Goal: Task Accomplishment & Management: Use online tool/utility

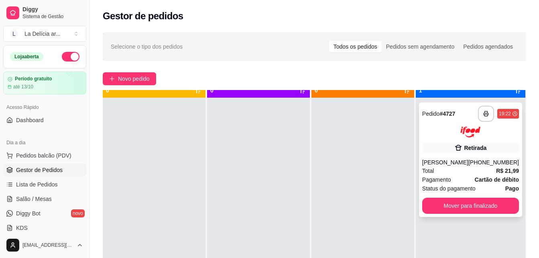
scroll to position [22, 0]
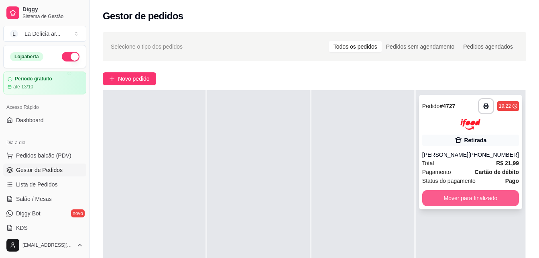
click at [462, 206] on button "Mover para finalizado" at bounding box center [471, 198] width 97 height 16
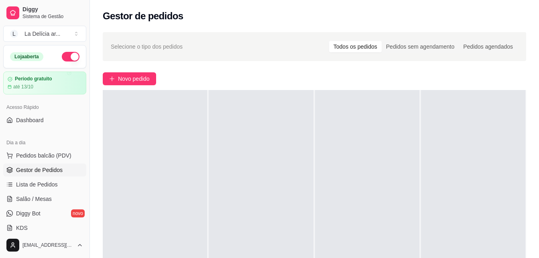
click at [51, 170] on span "Gestor de Pedidos" at bounding box center [39, 170] width 47 height 8
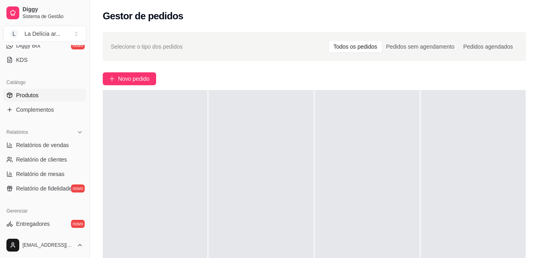
scroll to position [241, 0]
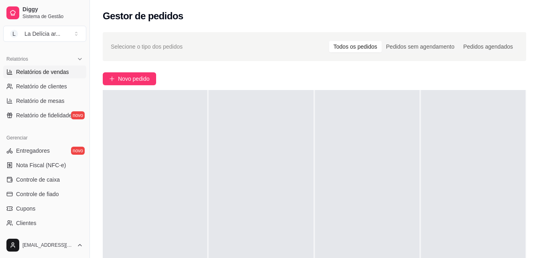
click at [53, 72] on span "Relatórios de vendas" at bounding box center [42, 72] width 53 height 8
select select "ALL"
select select "0"
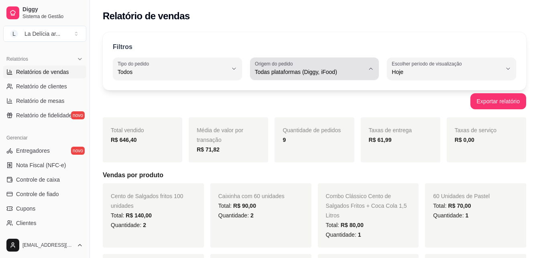
click at [357, 69] on span "Todas plataformas (Diggy, iFood)" at bounding box center [310, 72] width 110 height 8
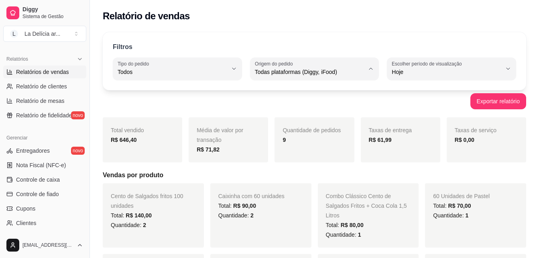
click at [302, 105] on span "Diggy" at bounding box center [311, 104] width 104 height 8
type input "DIGGY"
select select "DIGGY"
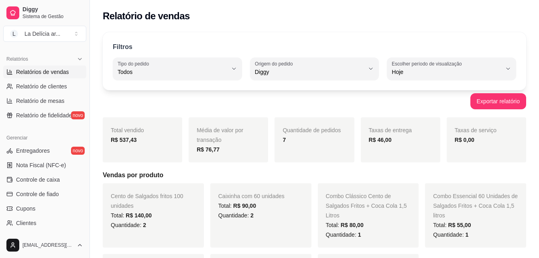
click at [387, 180] on h5 "Vendas por produto" at bounding box center [315, 175] width 424 height 10
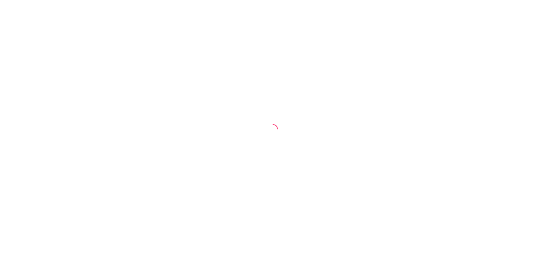
select select "ALL"
select select "0"
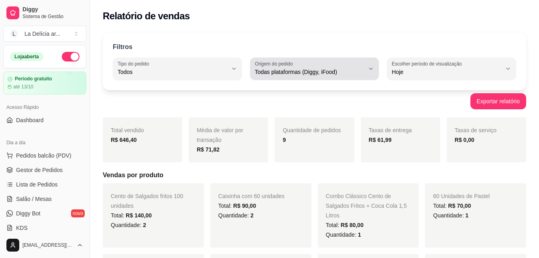
click at [304, 72] on span "Todas plataformas (Diggy, iFood)" at bounding box center [310, 72] width 110 height 8
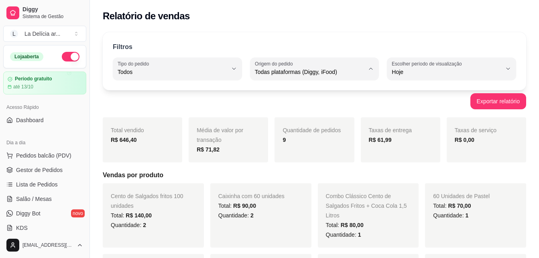
click at [282, 102] on span "Diggy" at bounding box center [311, 104] width 104 height 8
type input "DIGGY"
select select "DIGGY"
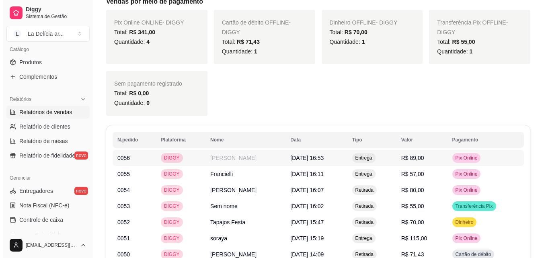
scroll to position [362, 0]
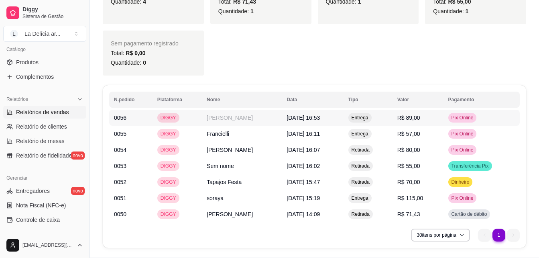
click at [427, 119] on td "R$ 89,00" at bounding box center [418, 118] width 51 height 16
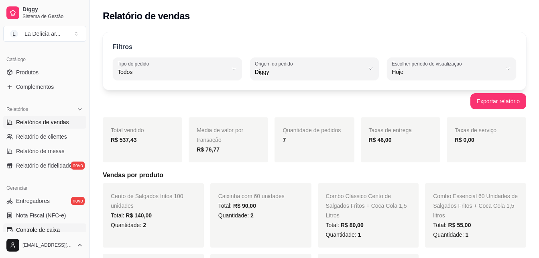
scroll to position [241, 0]
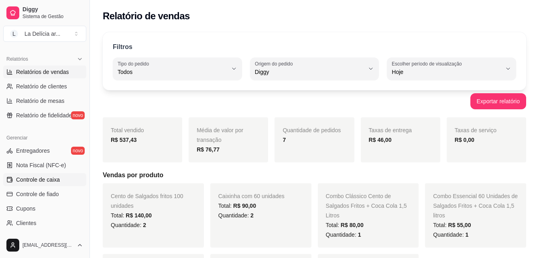
click at [54, 182] on span "Controle de caixa" at bounding box center [38, 180] width 44 height 8
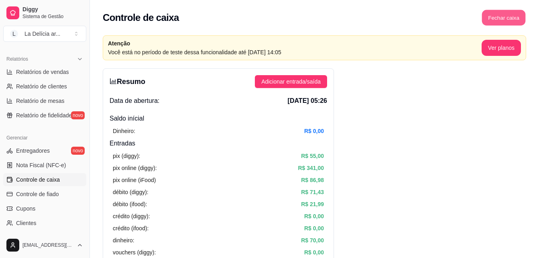
click at [497, 20] on button "Fechar caixa" at bounding box center [504, 18] width 44 height 16
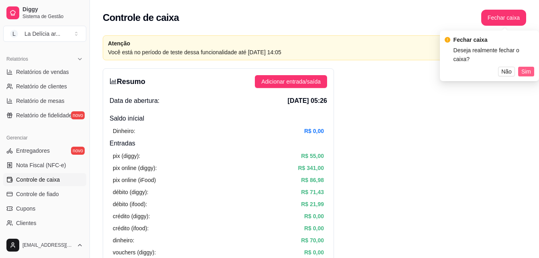
click at [528, 67] on span "Sim" at bounding box center [527, 71] width 10 height 9
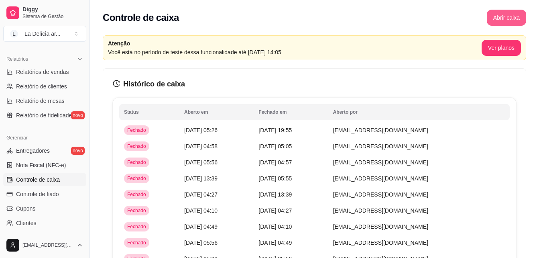
click at [518, 20] on button "Abrir caixa" at bounding box center [506, 18] width 39 height 16
